Goal: Navigation & Orientation: Find specific page/section

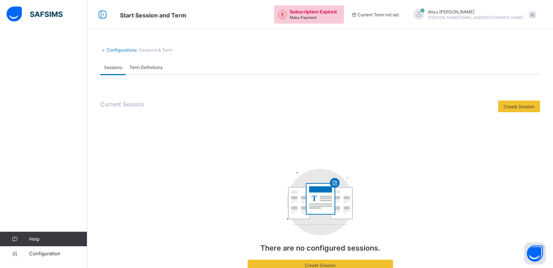
scroll to position [29, 0]
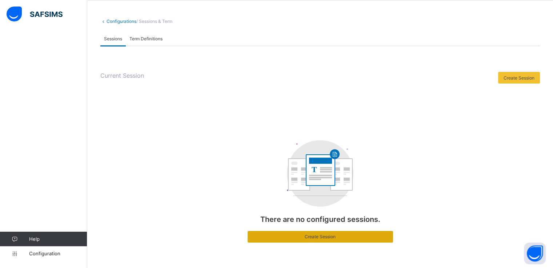
click at [317, 241] on div "Create Session" at bounding box center [319, 237] width 145 height 12
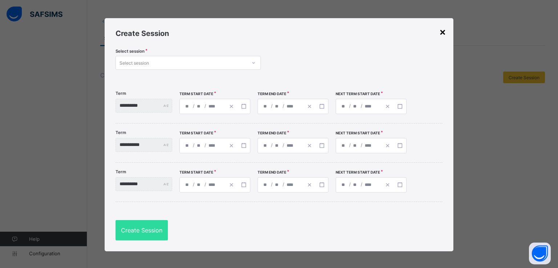
click at [440, 33] on div "×" at bounding box center [442, 31] width 7 height 12
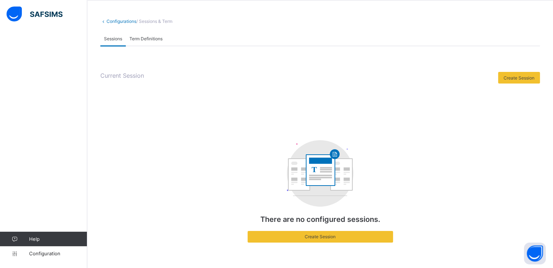
scroll to position [0, 0]
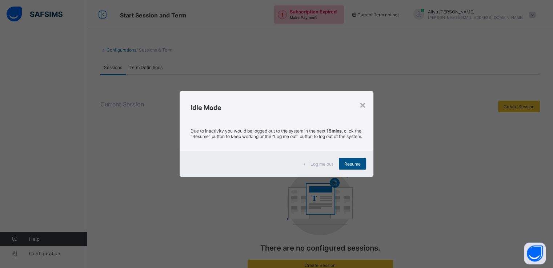
click at [353, 167] on span "Resume" at bounding box center [352, 163] width 16 height 5
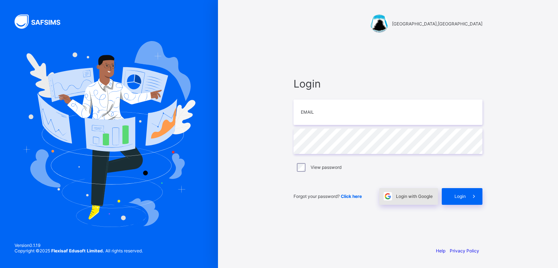
click at [406, 197] on span "Login with Google" at bounding box center [414, 196] width 37 height 5
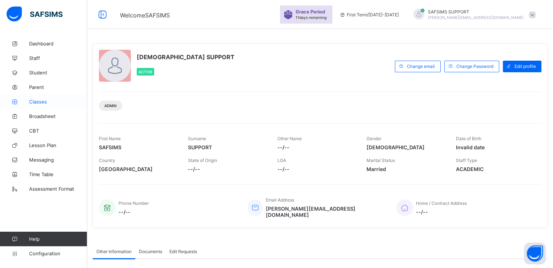
click at [43, 102] on span "Classes" at bounding box center [58, 102] width 58 height 6
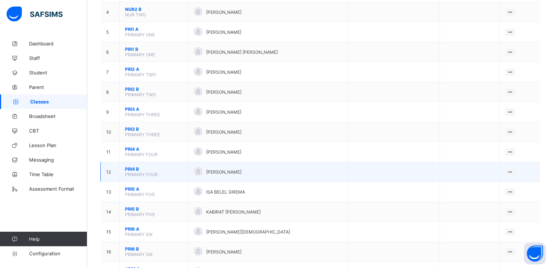
scroll to position [148, 0]
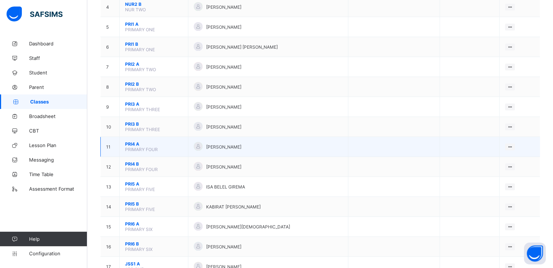
click at [131, 144] on span "PRI4 A" at bounding box center [153, 143] width 57 height 5
